Goal: Transaction & Acquisition: Purchase product/service

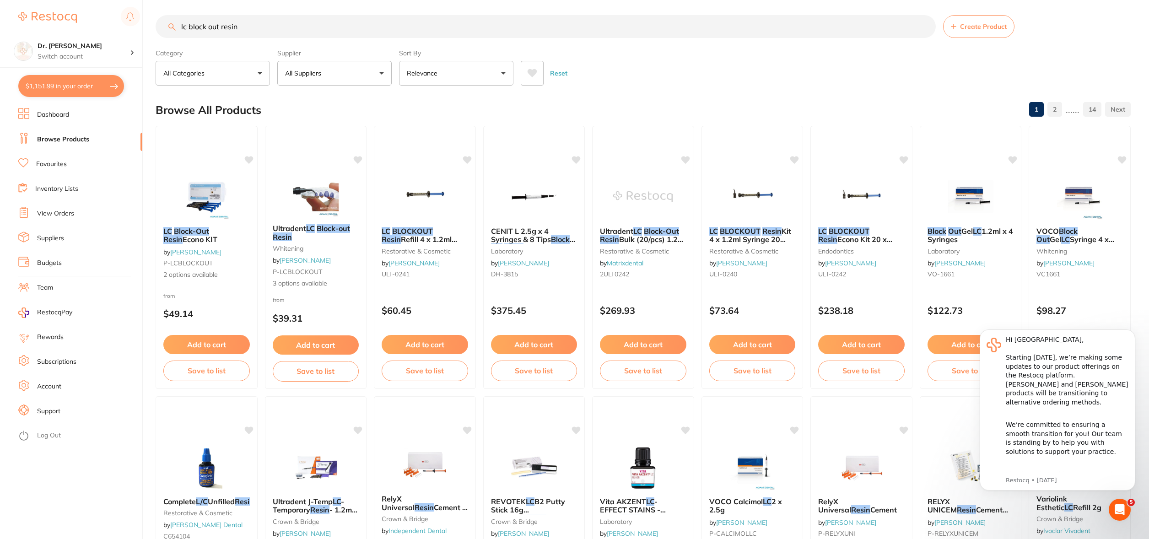
scroll to position [3, 0]
drag, startPoint x: 275, startPoint y: 23, endPoint x: 66, endPoint y: 13, distance: 208.5
click at [67, 13] on div "$1,151.99 Dr. [PERSON_NAME] Switch account Dr. [PERSON_NAME] $1,151.99 in your …" at bounding box center [574, 266] width 1149 height 539
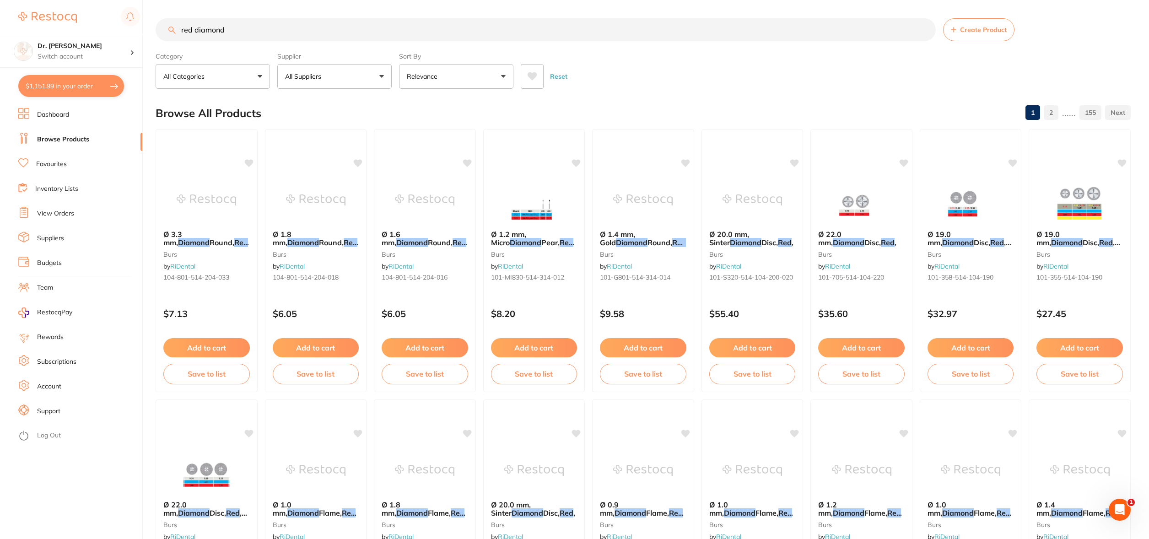
scroll to position [0, 0]
type input "red diamond strips"
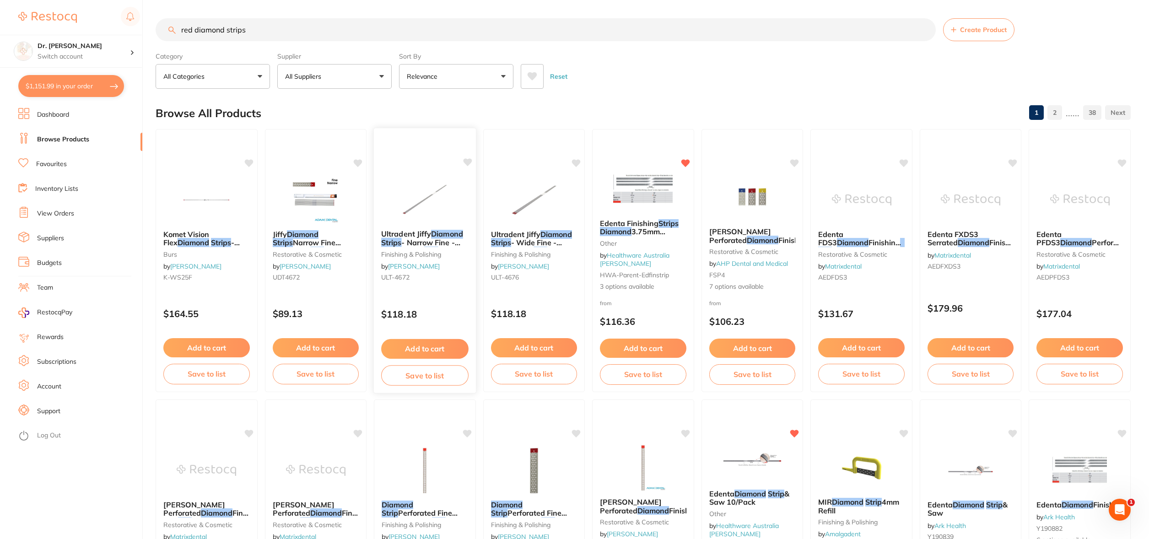
click at [418, 347] on button "Add to cart" at bounding box center [424, 349] width 87 height 20
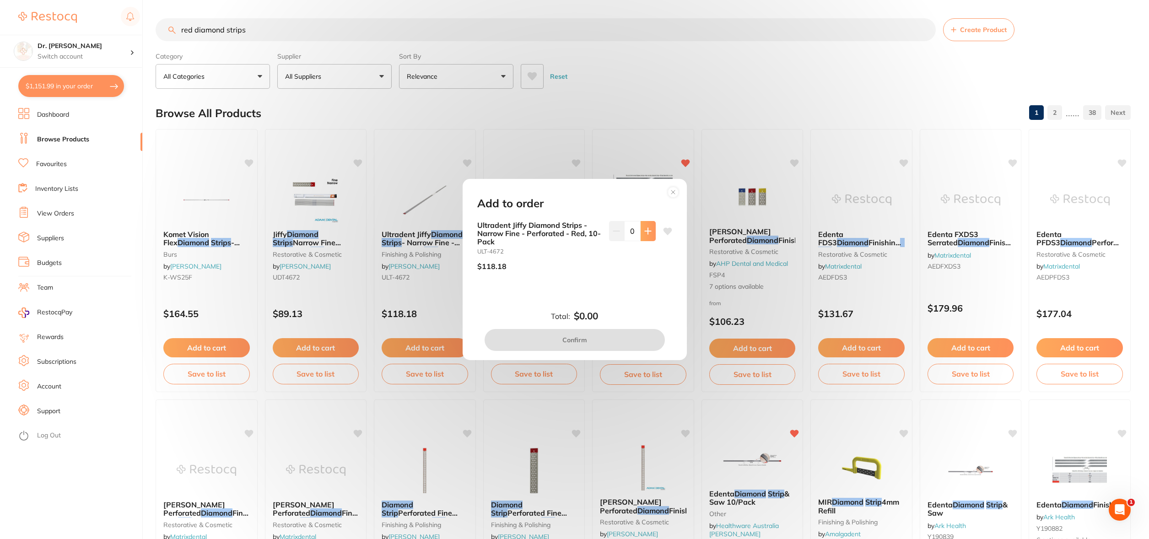
click at [653, 230] on button at bounding box center [648, 231] width 15 height 20
type input "1"
click at [575, 340] on button "Confirm" at bounding box center [575, 340] width 180 height 22
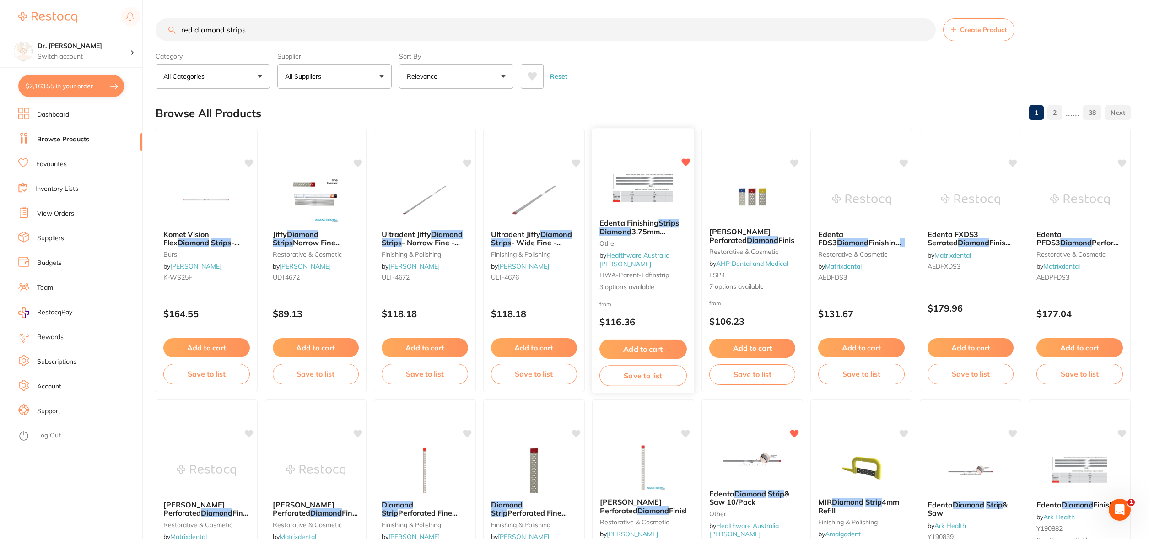
click at [634, 208] on img at bounding box center [643, 188] width 60 height 46
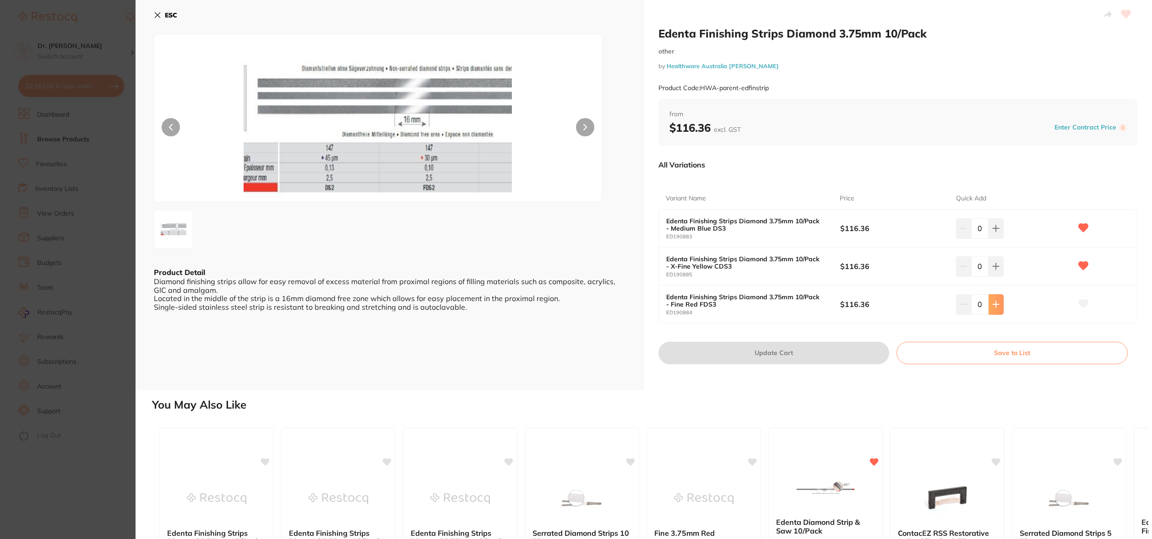
click at [992, 232] on icon at bounding box center [995, 228] width 7 height 7
type input "1"
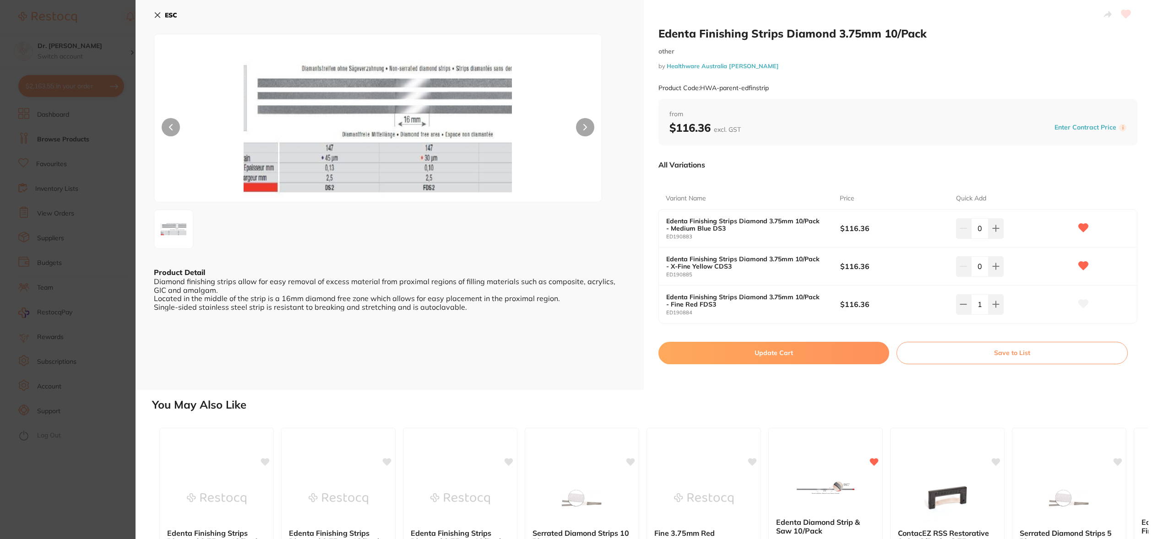
click at [156, 14] on icon at bounding box center [157, 14] width 7 height 7
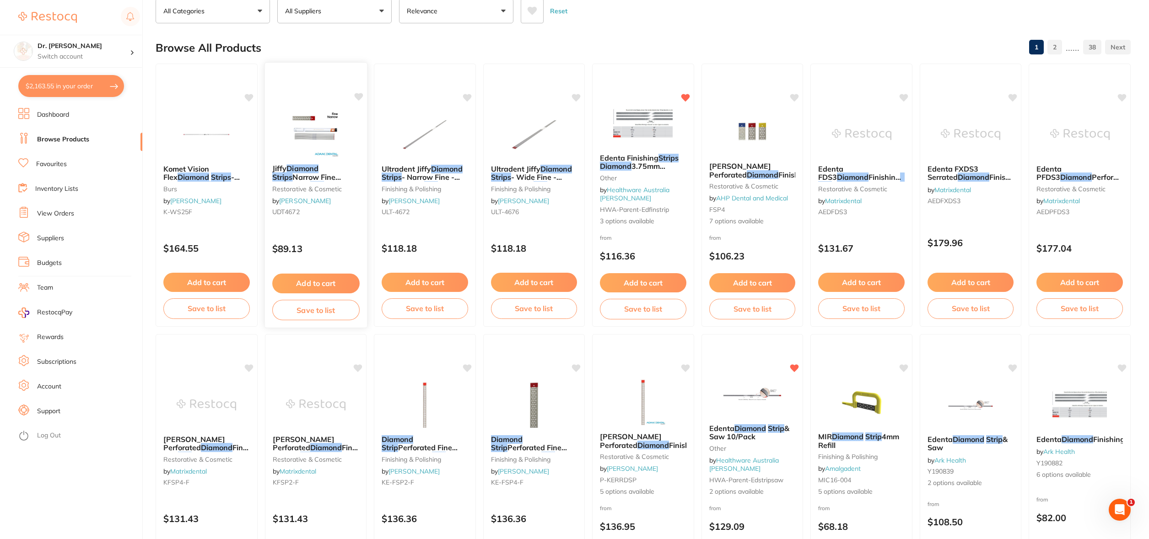
scroll to position [66, 0]
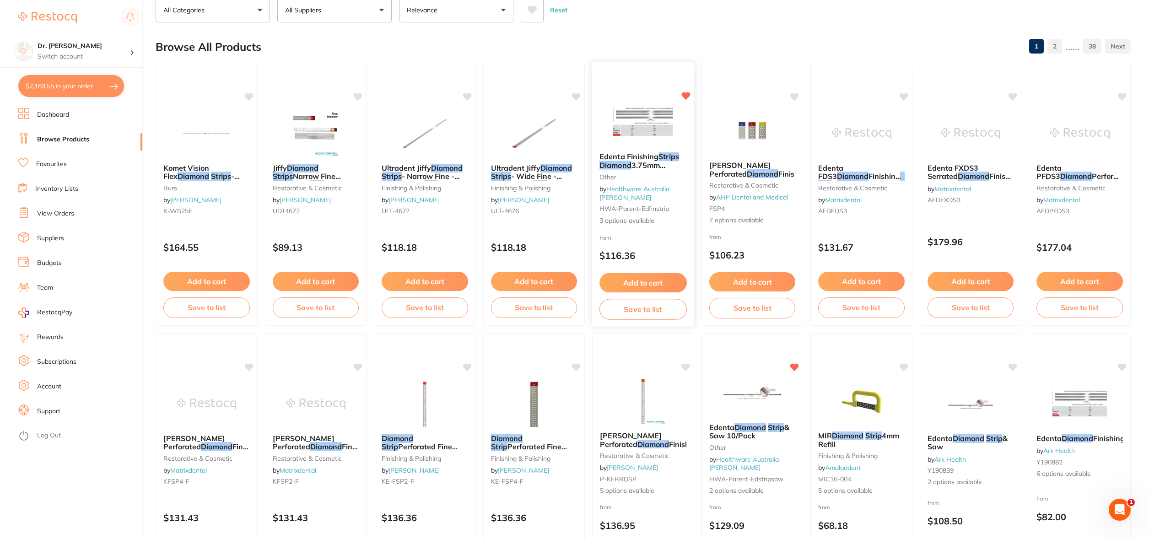
click at [637, 278] on button "Add to cart" at bounding box center [643, 283] width 87 height 20
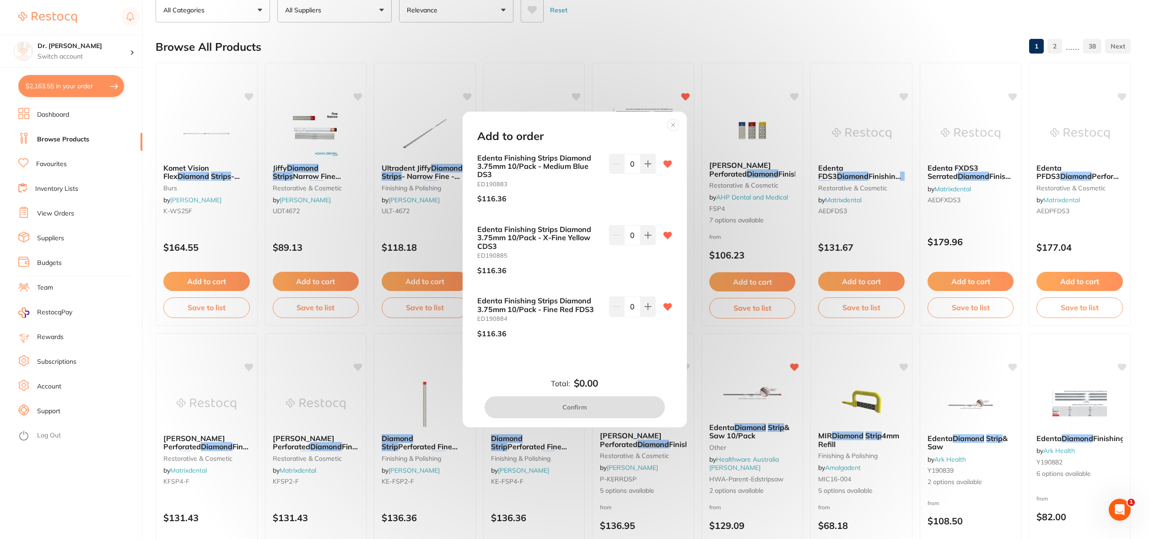
scroll to position [0, 0]
click at [643, 174] on button at bounding box center [648, 164] width 15 height 20
type input "1"
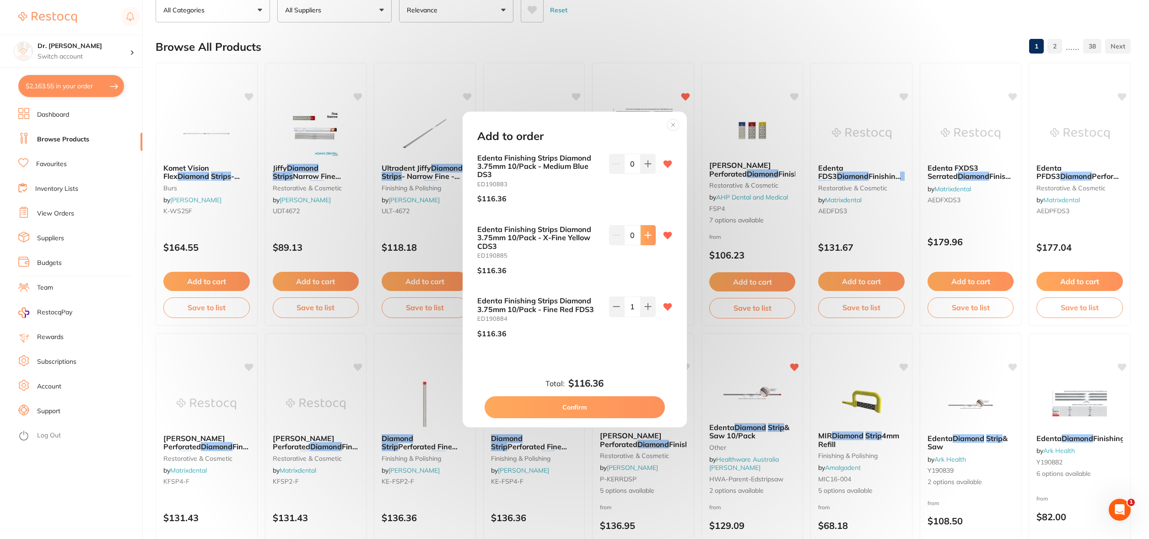
click at [652, 174] on button at bounding box center [648, 164] width 15 height 20
type input "1"
click at [641, 174] on button at bounding box center [648, 164] width 15 height 20
click at [619, 174] on button at bounding box center [616, 164] width 15 height 20
type input "1"
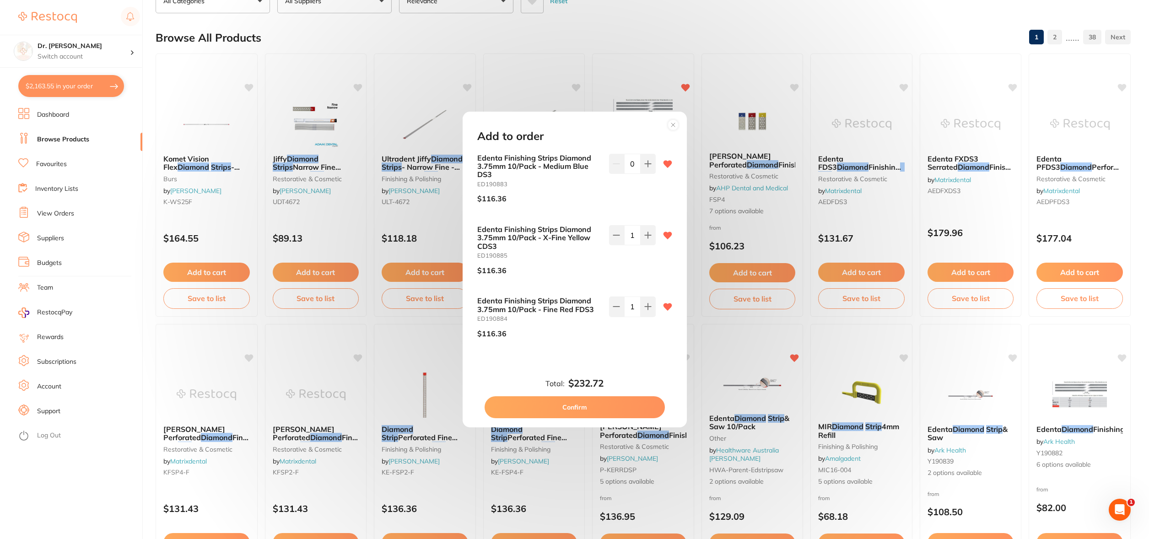
scroll to position [76, 0]
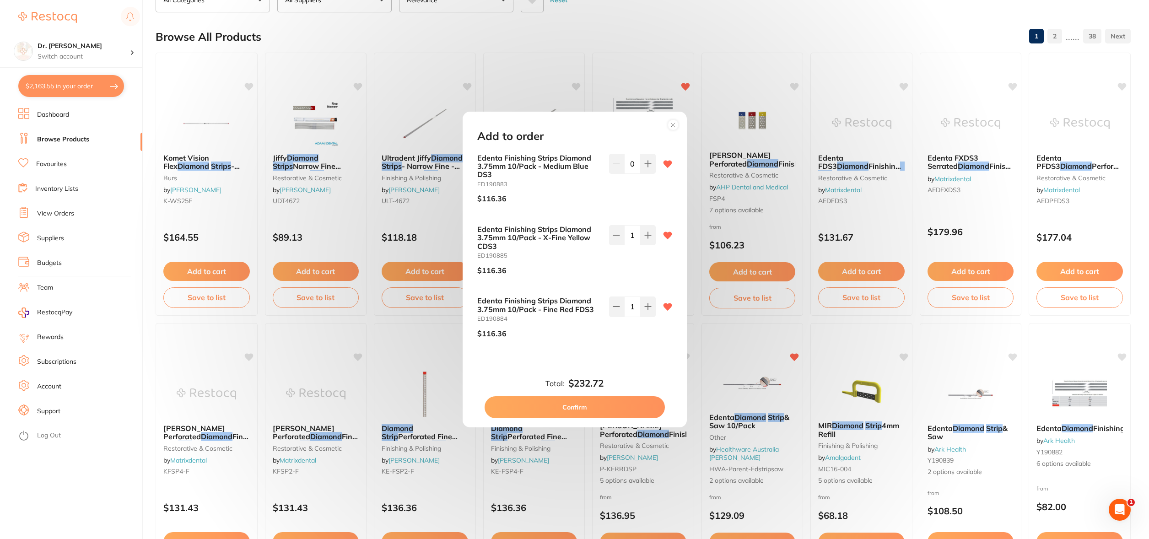
click at [579, 406] on button "Confirm" at bounding box center [575, 407] width 180 height 22
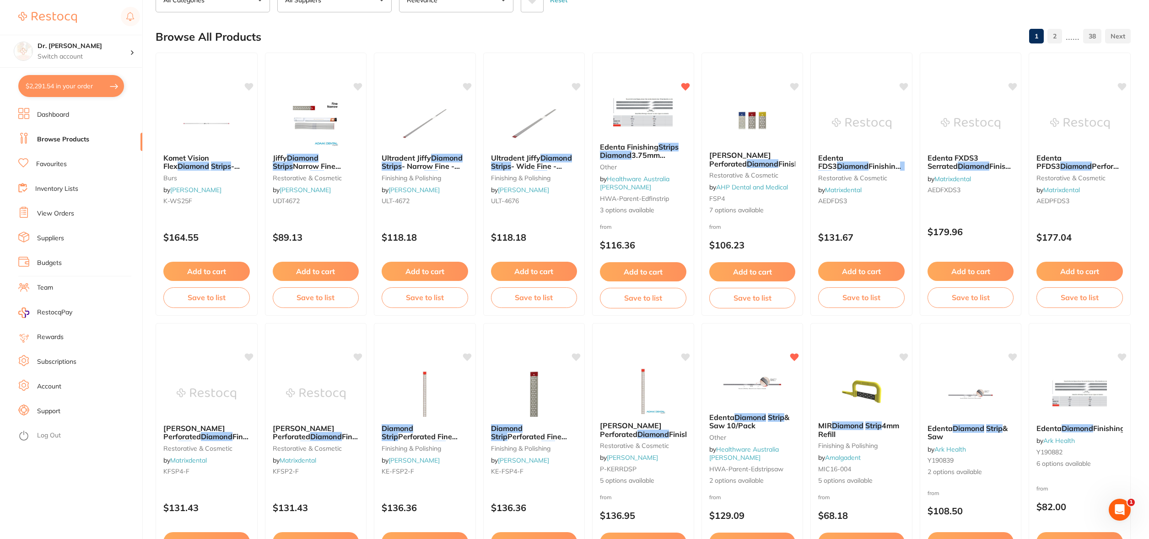
click at [88, 83] on button "$2,291.54 in your order" at bounding box center [71, 86] width 106 height 22
checkbox input "true"
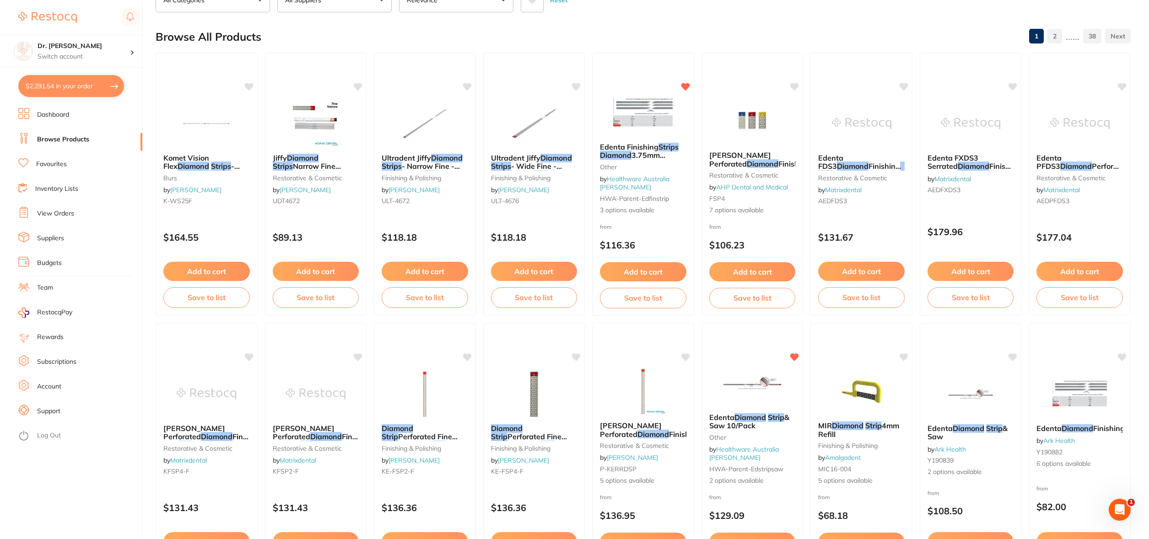
checkbox input "true"
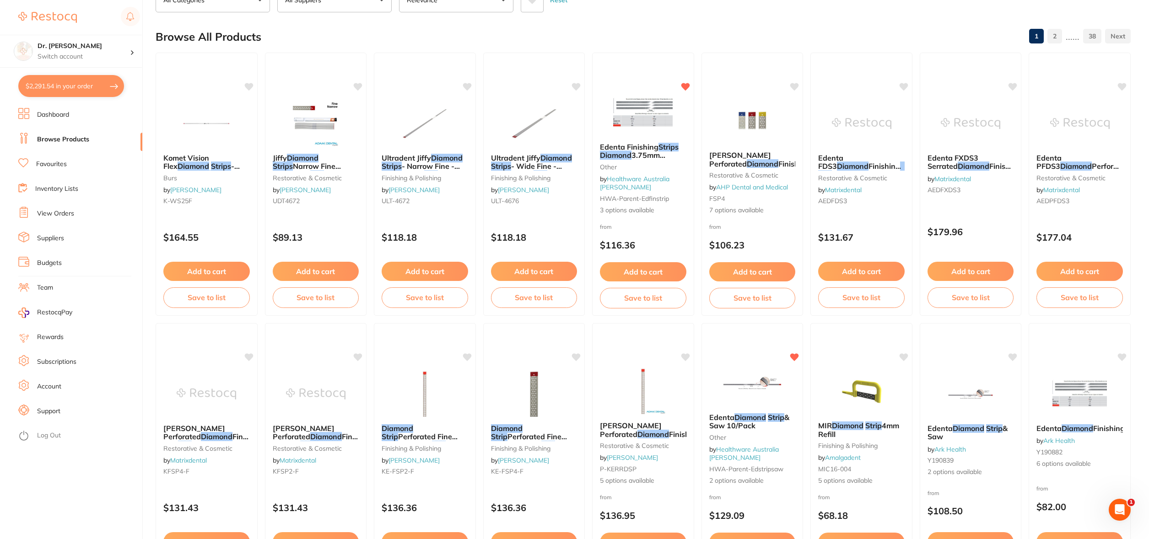
checkbox input "true"
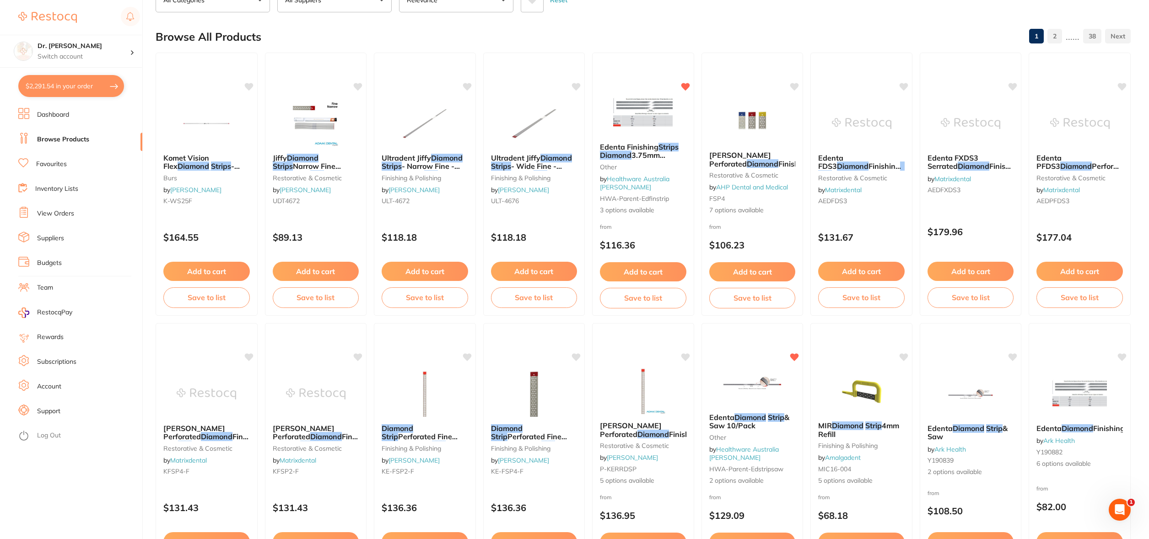
checkbox input "true"
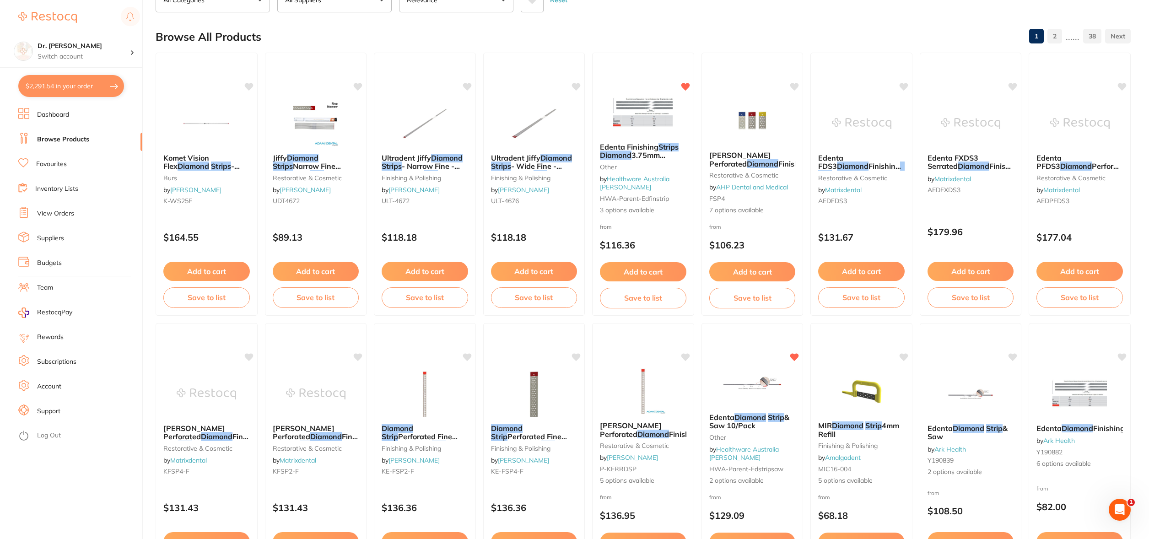
checkbox input "true"
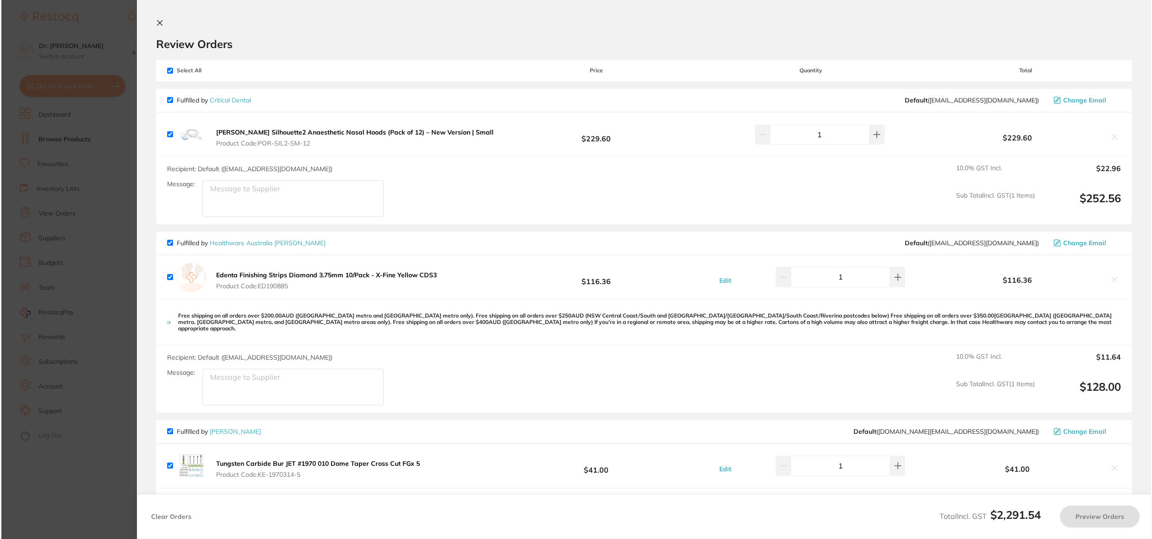
scroll to position [0, 0]
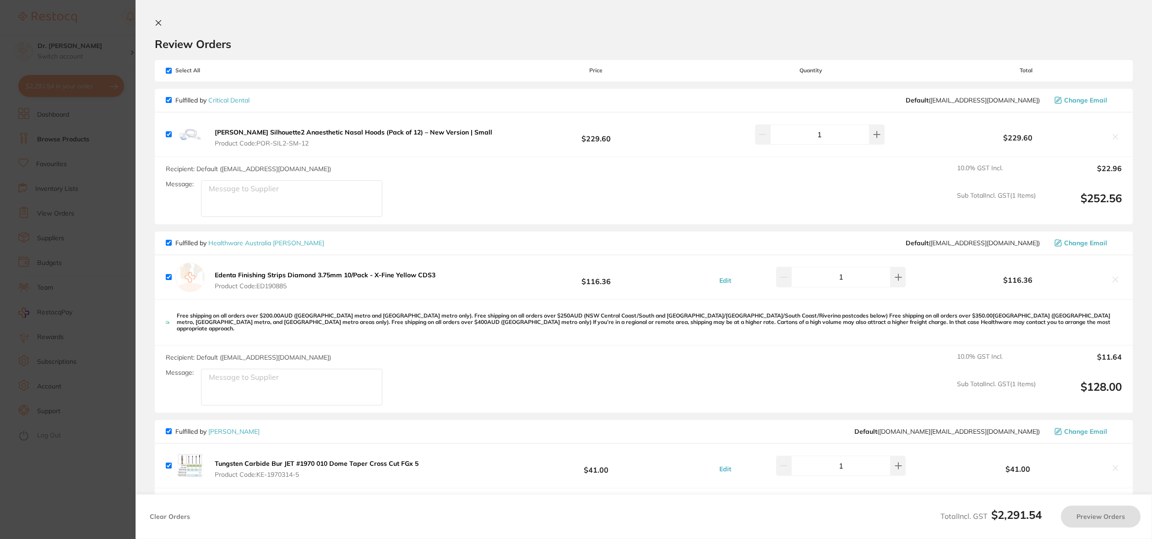
checkbox input "true"
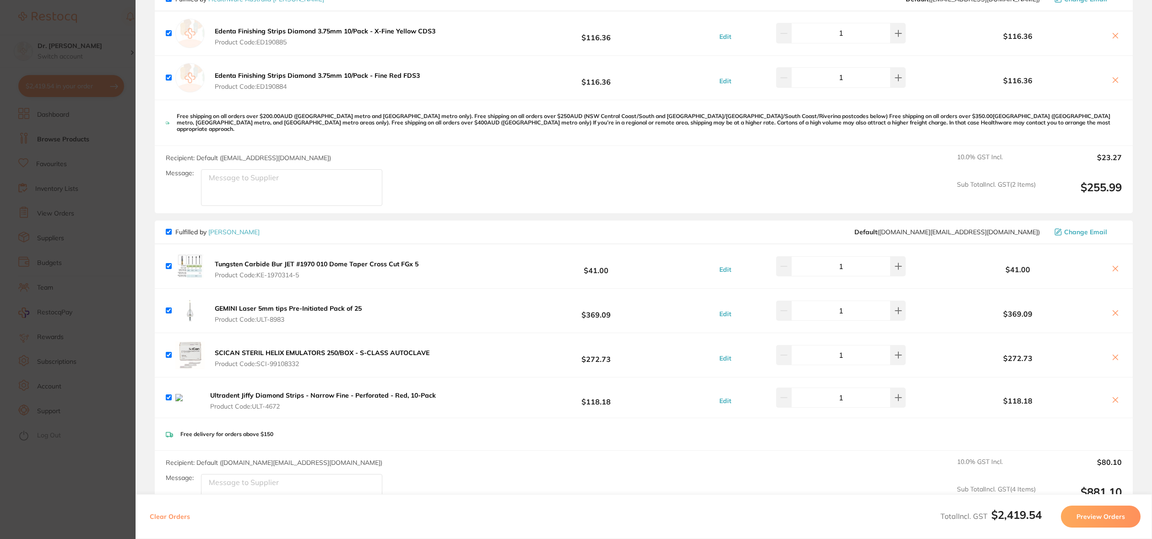
scroll to position [257, 0]
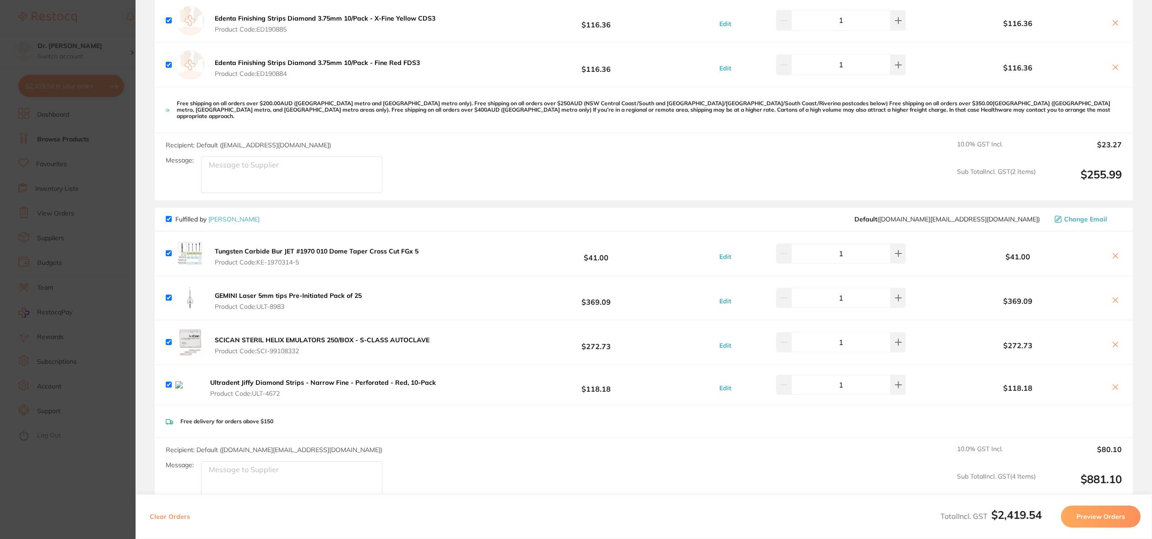
click at [1112, 384] on icon at bounding box center [1114, 387] width 7 height 7
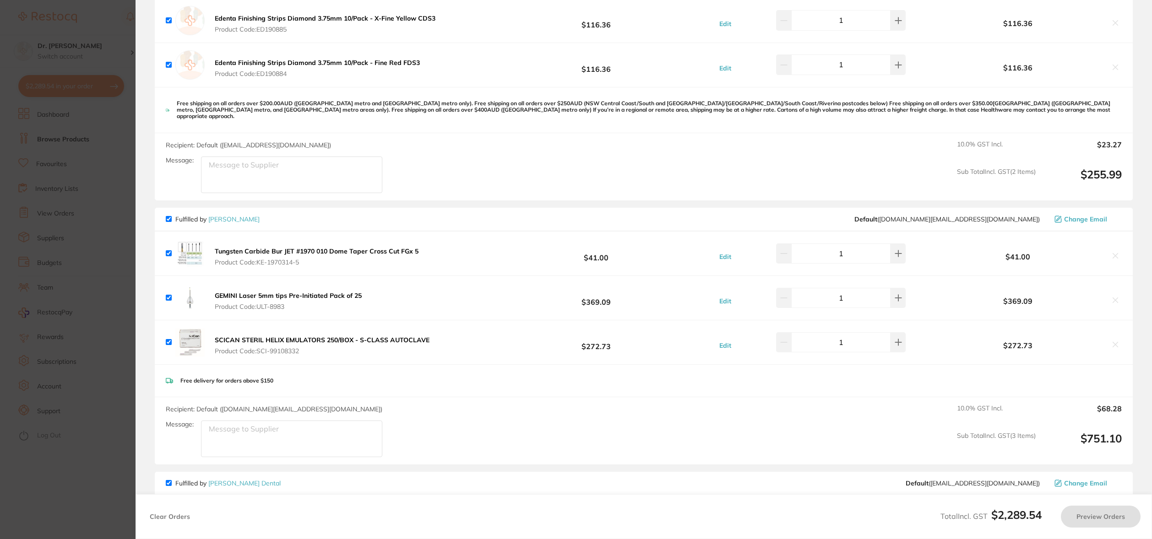
checkbox input "true"
click at [64, 60] on section "Update RRP Set your pre negotiated price for this item. Item Agreed RRP (excl. …" at bounding box center [576, 269] width 1152 height 539
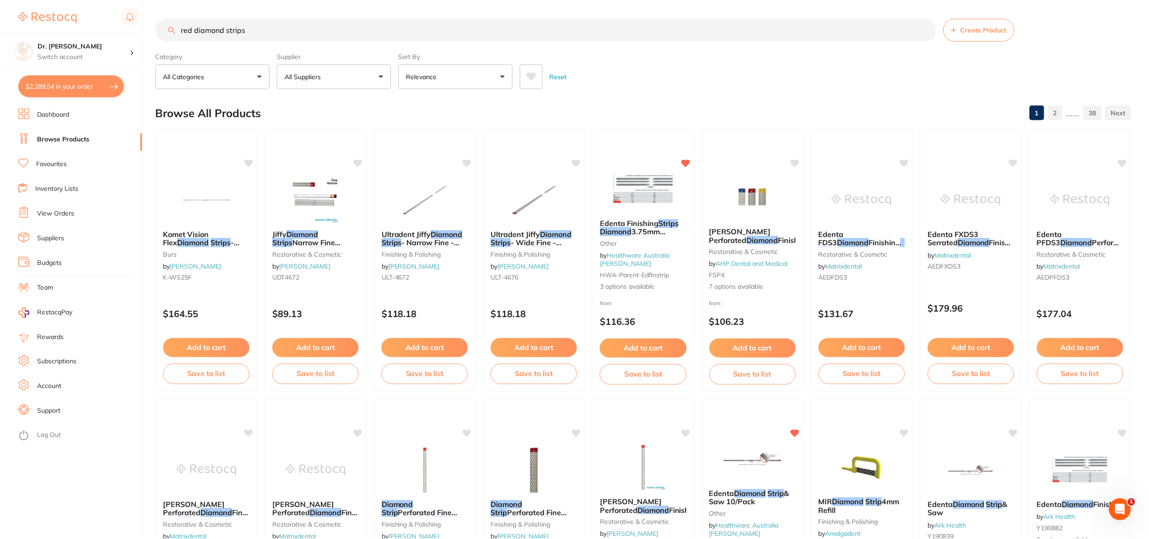
scroll to position [76, 0]
